Goal: Submit feedback/report problem

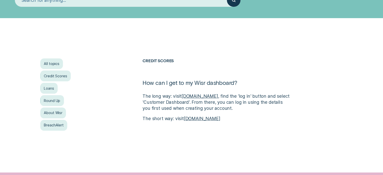
scroll to position [72, 0]
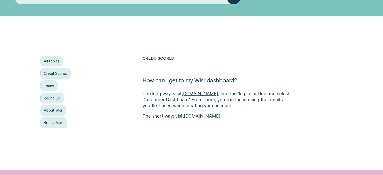
click at [209, 117] on link "dashboard.wisr.com.au" at bounding box center [202, 115] width 36 height 5
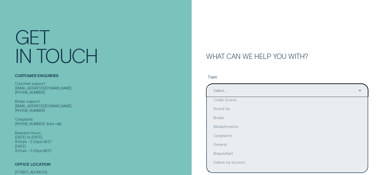
scroll to position [16, 0]
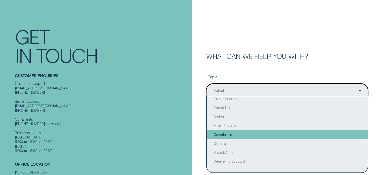
click at [226, 134] on div "Complaints" at bounding box center [287, 134] width 161 height 9
type input "Complaints"
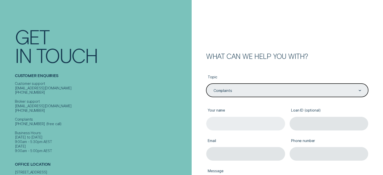
click at [234, 124] on input "Your name" at bounding box center [245, 123] width 79 height 13
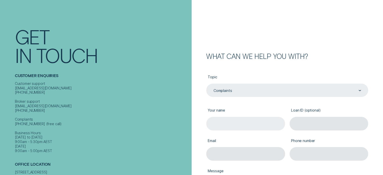
type input "[PERSON_NAME]"
type input "[EMAIL_ADDRESS][DOMAIN_NAME]"
type input "0417530100"
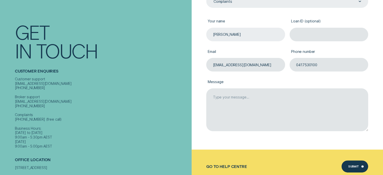
scroll to position [110, 0]
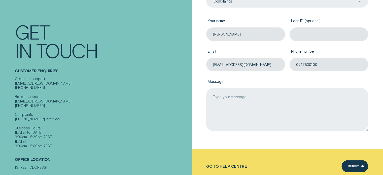
click at [224, 95] on textarea "Message" at bounding box center [287, 109] width 162 height 43
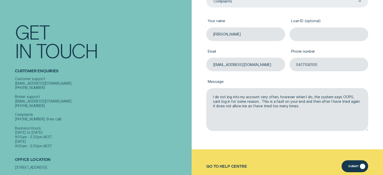
type textarea "I do not log into my account very often, however when I do, the system says OOP…"
click at [351, 167] on div "Submit" at bounding box center [353, 167] width 11 height 2
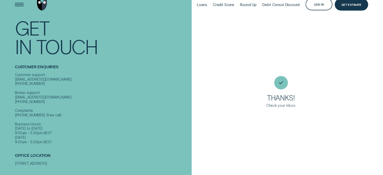
scroll to position [9, 0]
click at [323, 4] on div "Log in" at bounding box center [319, 5] width 10 height 2
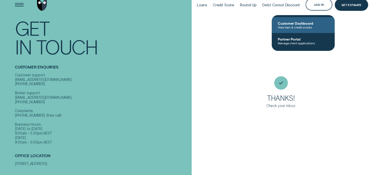
click at [300, 23] on span "Customer Dashboard" at bounding box center [303, 23] width 51 height 4
